Goal: Check status: Check status

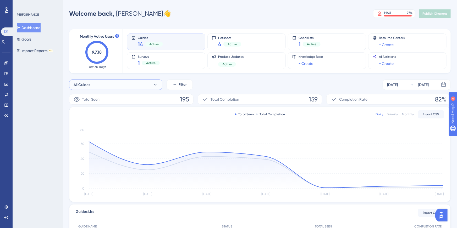
click at [152, 83] on button "All Guides" at bounding box center [115, 85] width 93 height 10
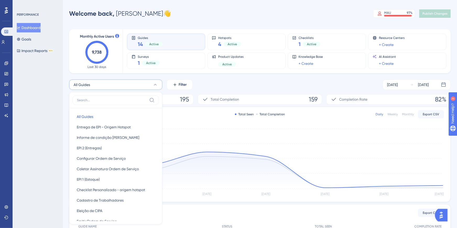
scroll to position [39, 0]
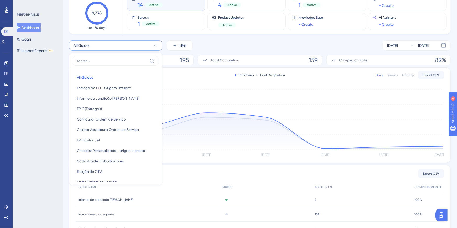
click at [152, 42] on button "All Guides" at bounding box center [115, 45] width 93 height 10
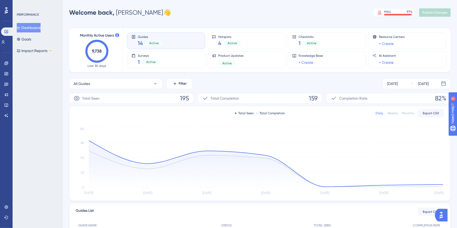
scroll to position [0, 0]
click at [270, 101] on div "Total Completion 159" at bounding box center [260, 99] width 124 height 10
click at [213, 96] on div "Total Completion 159" at bounding box center [260, 99] width 124 height 10
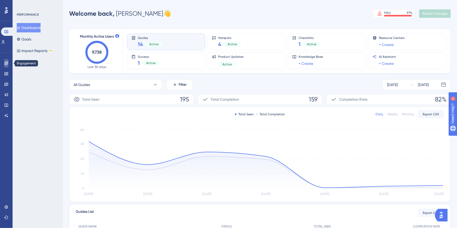
click at [4, 63] on link at bounding box center [6, 63] width 4 height 8
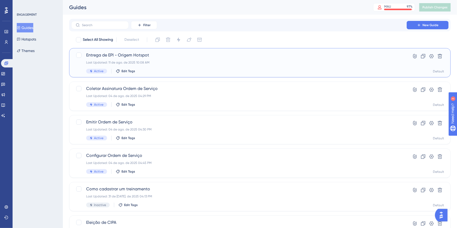
click at [109, 55] on span "Entrega de EPI - Origem Hotspot" at bounding box center [238, 55] width 305 height 6
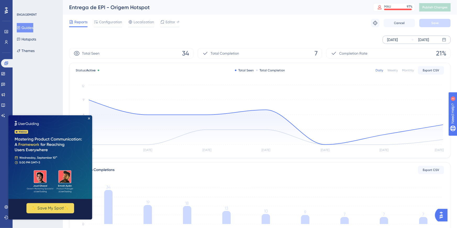
click at [408, 39] on div "[DATE] [DATE]" at bounding box center [416, 40] width 68 height 8
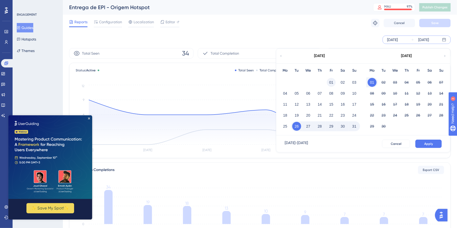
click at [330, 82] on button "01" at bounding box center [331, 82] width 9 height 9
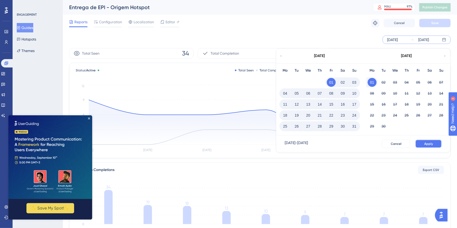
click at [435, 145] on button "Apply" at bounding box center [428, 144] width 26 height 8
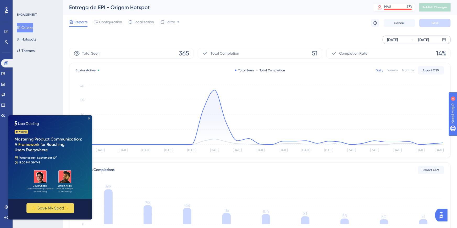
click at [88, 122] on img at bounding box center [50, 157] width 84 height 84
click at [88, 118] on icon "Close Preview" at bounding box center [89, 118] width 2 height 2
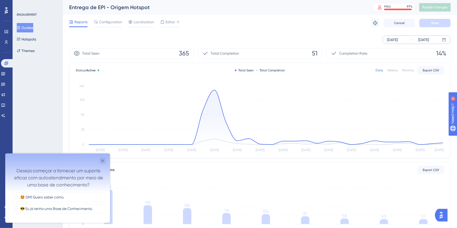
click at [397, 39] on div "[DATE]" at bounding box center [392, 40] width 11 height 6
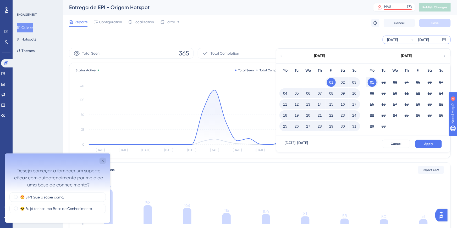
click at [28, 26] on button "Guides" at bounding box center [25, 27] width 16 height 9
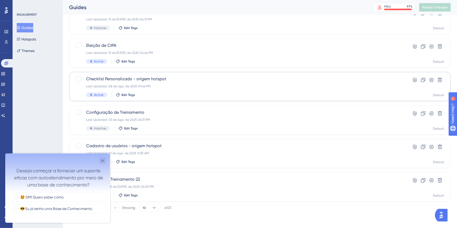
scroll to position [178, 0]
click at [103, 163] on div "Close survey" at bounding box center [102, 161] width 6 height 6
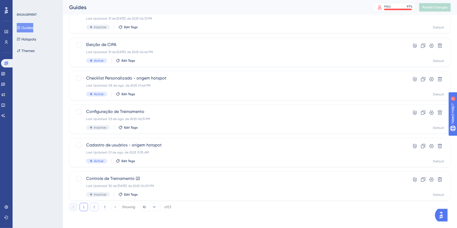
click at [95, 207] on button "2" at bounding box center [94, 207] width 8 height 8
click at [86, 207] on button "1" at bounding box center [84, 207] width 8 height 8
click at [124, 143] on span "Cadastro de usuários - origem hotspot" at bounding box center [238, 145] width 305 height 6
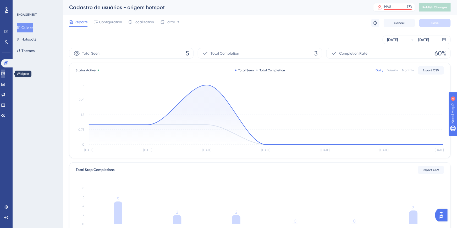
click at [5, 74] on link at bounding box center [3, 74] width 4 height 8
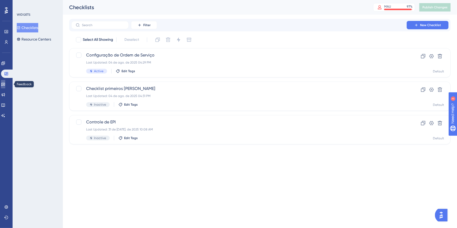
click at [3, 83] on link at bounding box center [3, 84] width 4 height 8
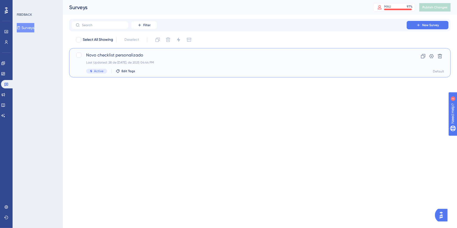
click at [135, 61] on div "Last Updated: 28 de [DATE]. de 2025 04:44 PM" at bounding box center [238, 62] width 305 height 4
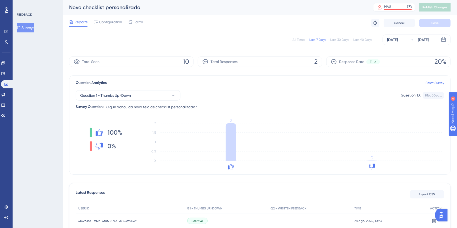
click at [297, 38] on div "All Times" at bounding box center [298, 40] width 13 height 4
click at [231, 23] on div "Reports Configuration Editor Troubleshoot Cancel Save" at bounding box center [259, 23] width 381 height 17
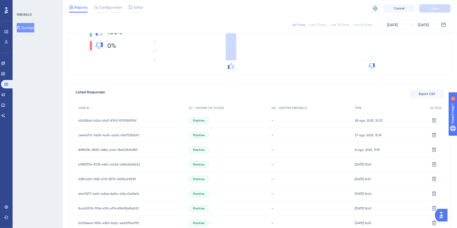
scroll to position [7, 0]
